Goal: Information Seeking & Learning: Compare options

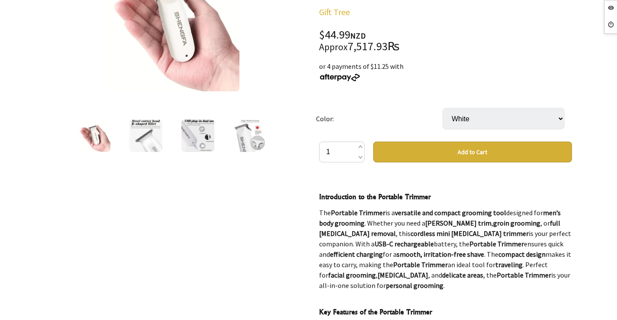
scroll to position [173, 0]
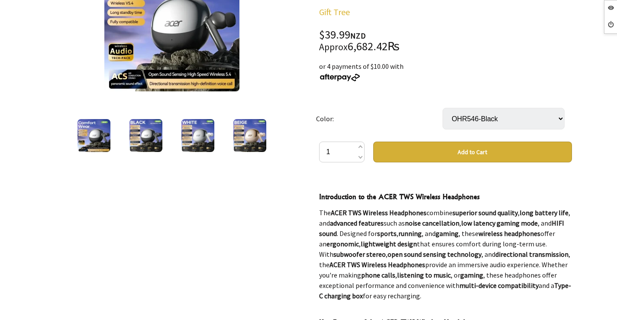
scroll to position [43, 0]
